Goal: Transaction & Acquisition: Subscribe to service/newsletter

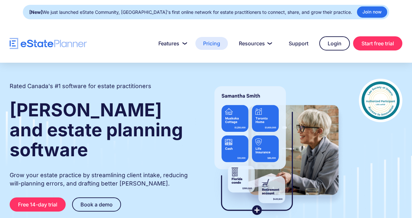
click at [212, 42] on link "Pricing" at bounding box center [211, 43] width 32 height 13
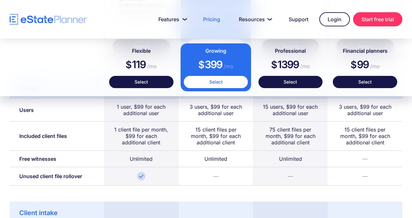
scroll to position [372, 0]
click at [170, 132] on div "1 client file per month, $99 for each additional client" at bounding box center [141, 135] width 75 height 29
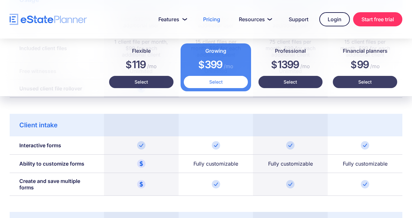
scroll to position [0, 0]
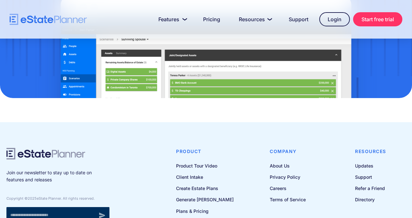
scroll to position [2173, 0]
